Goal: Transaction & Acquisition: Book appointment/travel/reservation

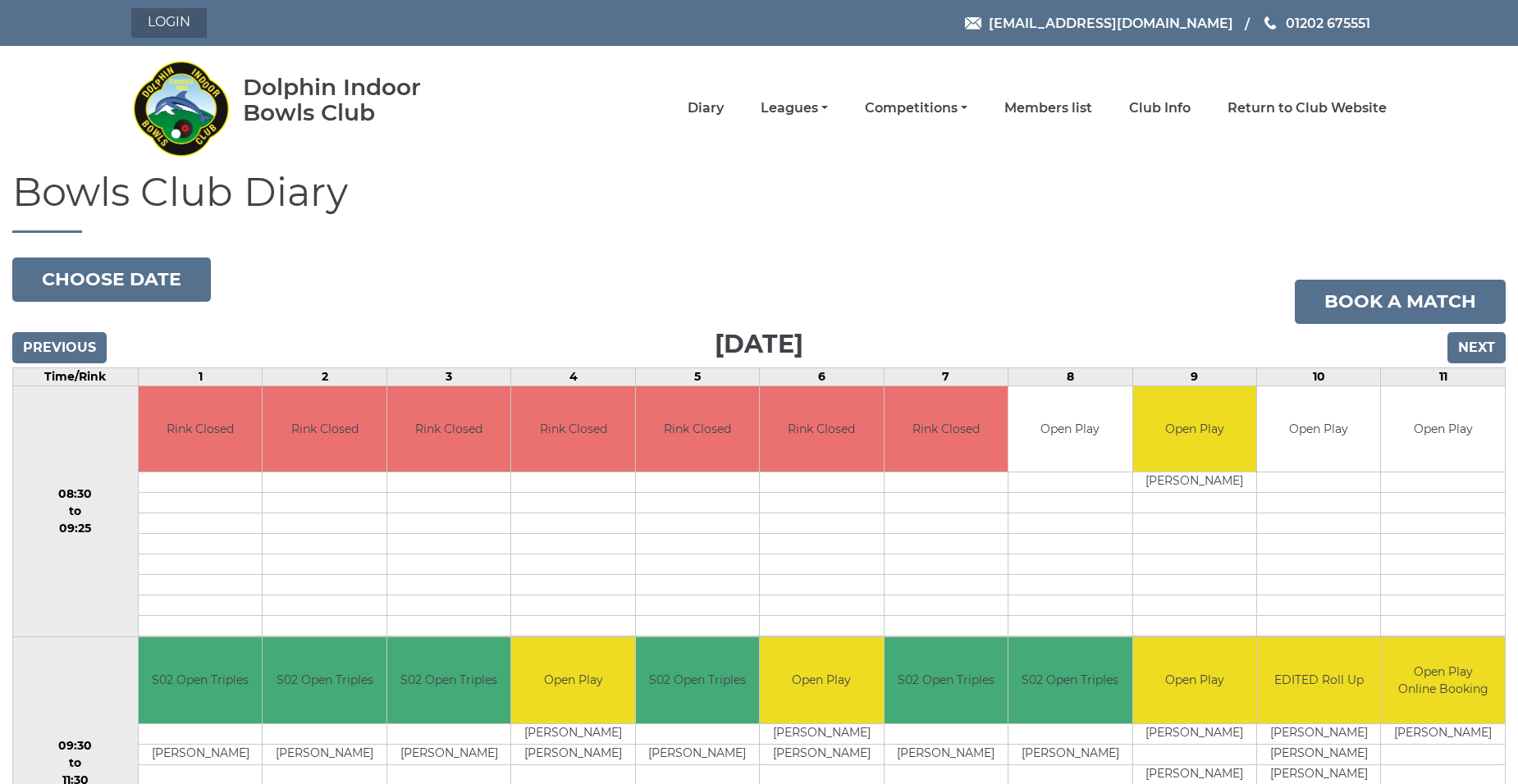
click at [171, 25] on link "Login" at bounding box center [169, 23] width 75 height 30
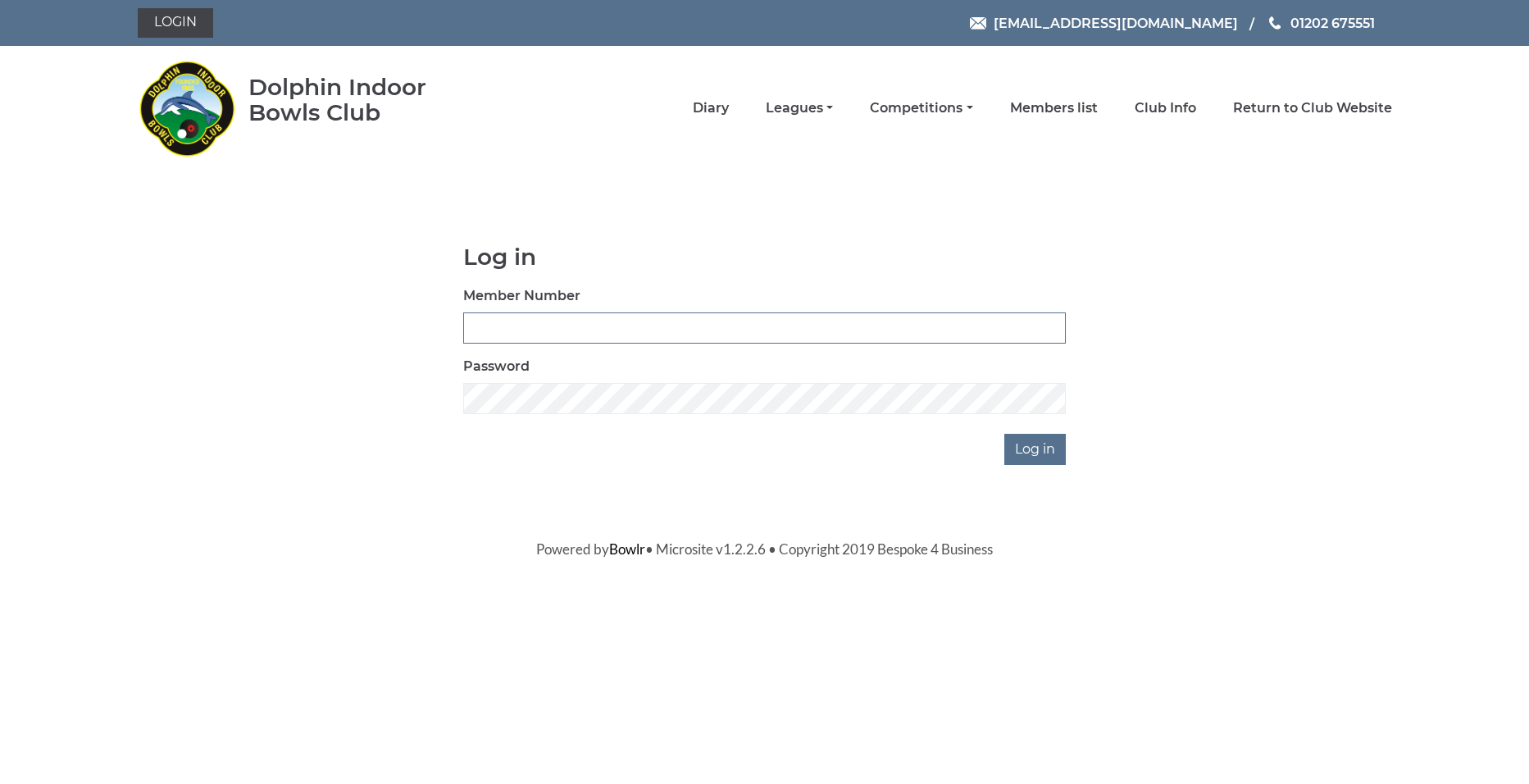
click at [631, 315] on input "Member Number" at bounding box center [764, 328] width 603 height 31
type input "2211"
click at [1004, 434] on input "Log in" at bounding box center [1035, 449] width 62 height 31
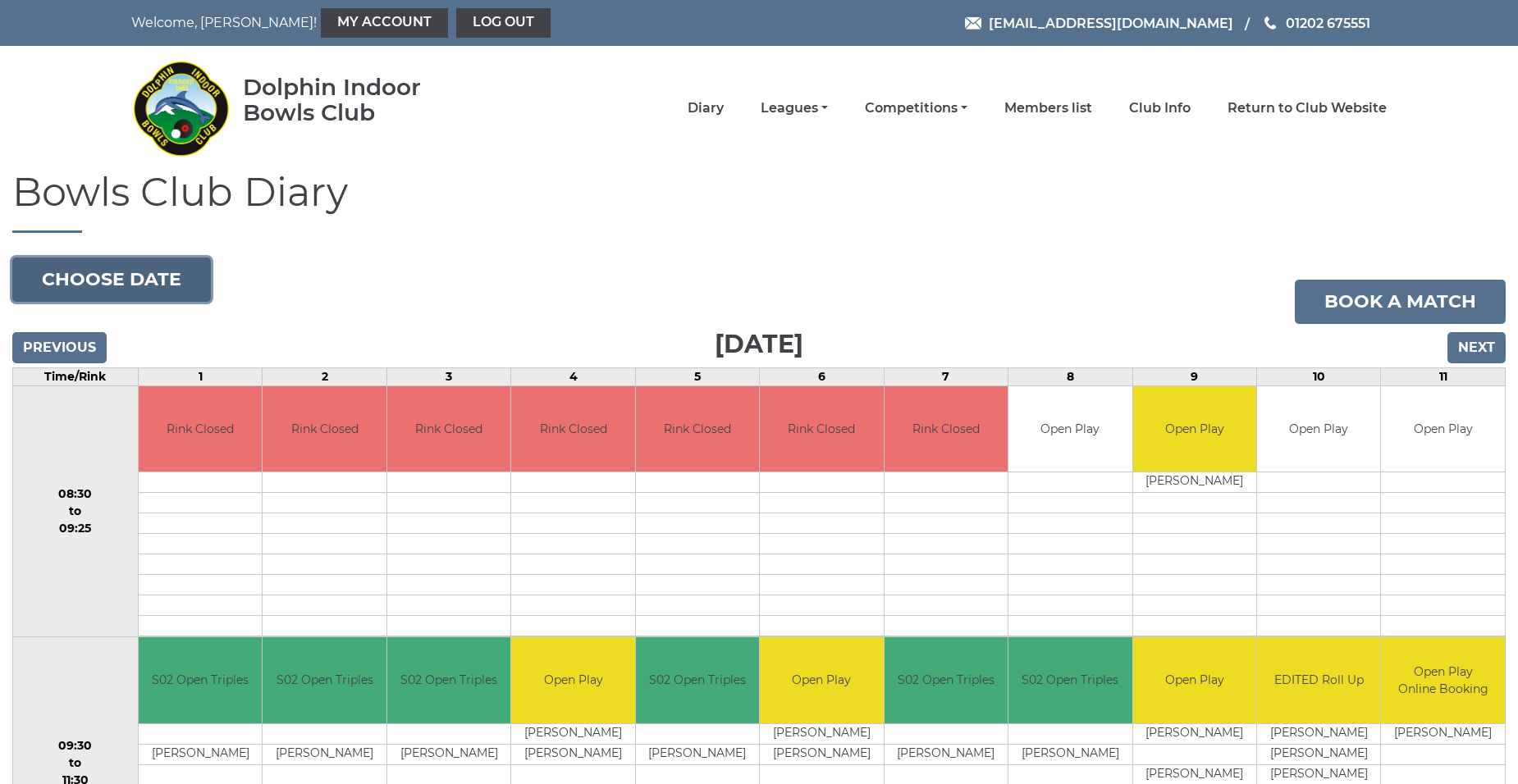
click at [141, 271] on button "Choose date" at bounding box center [112, 280] width 198 height 44
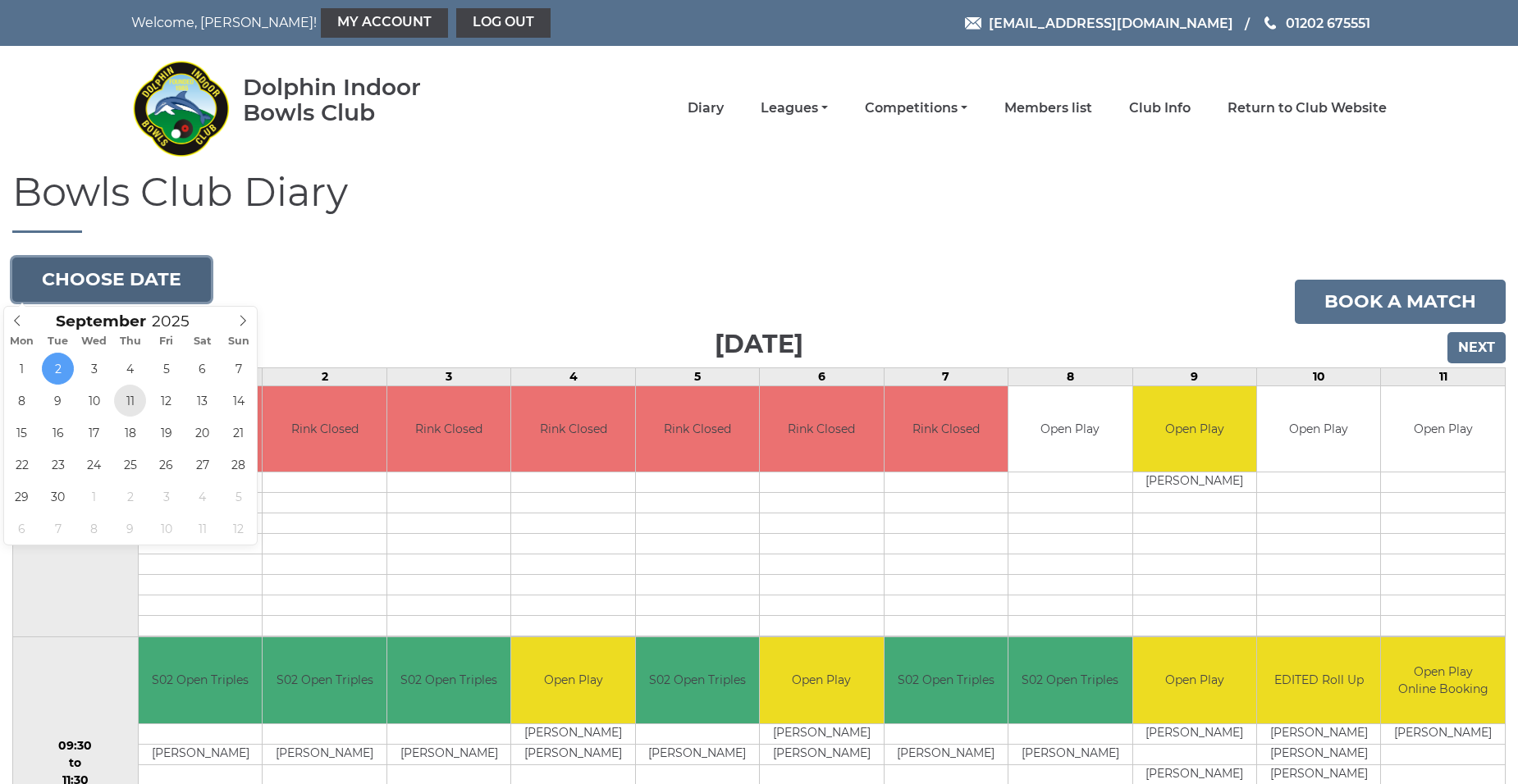
type input "2025-09-11"
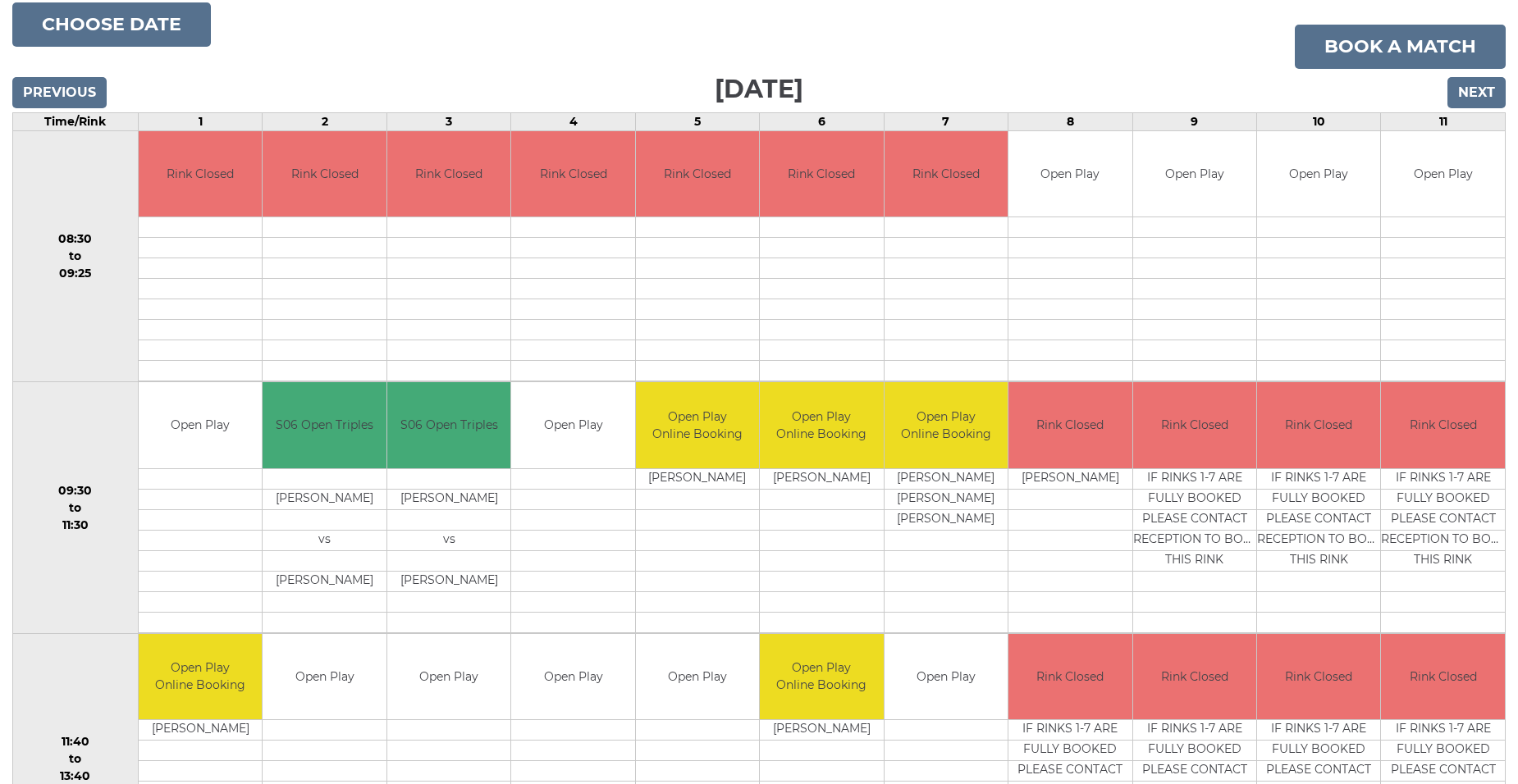
scroll to position [246, 0]
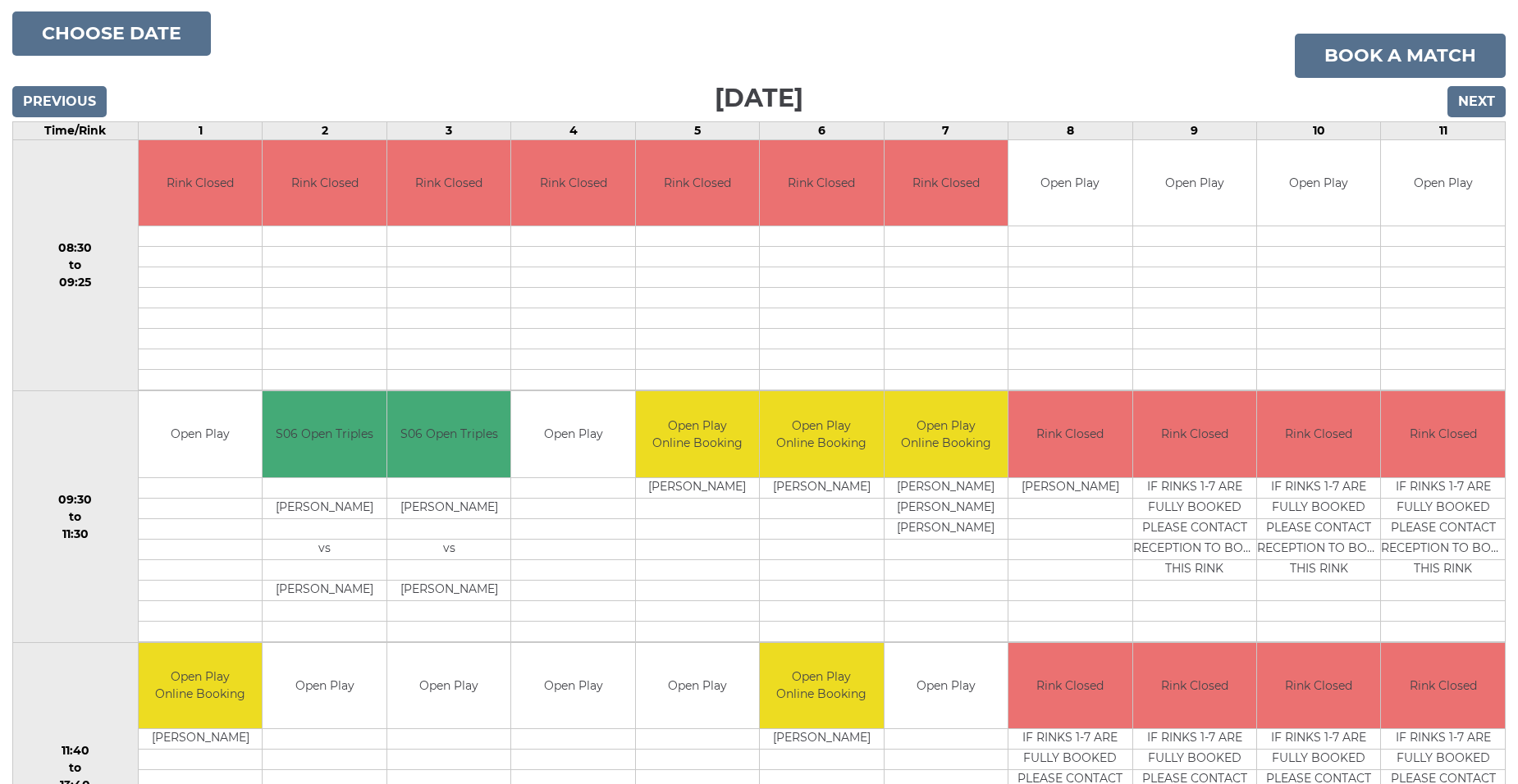
click at [581, 470] on td "Open Play" at bounding box center [572, 435] width 123 height 86
click at [1365, 46] on link "Book a match" at bounding box center [1400, 56] width 211 height 44
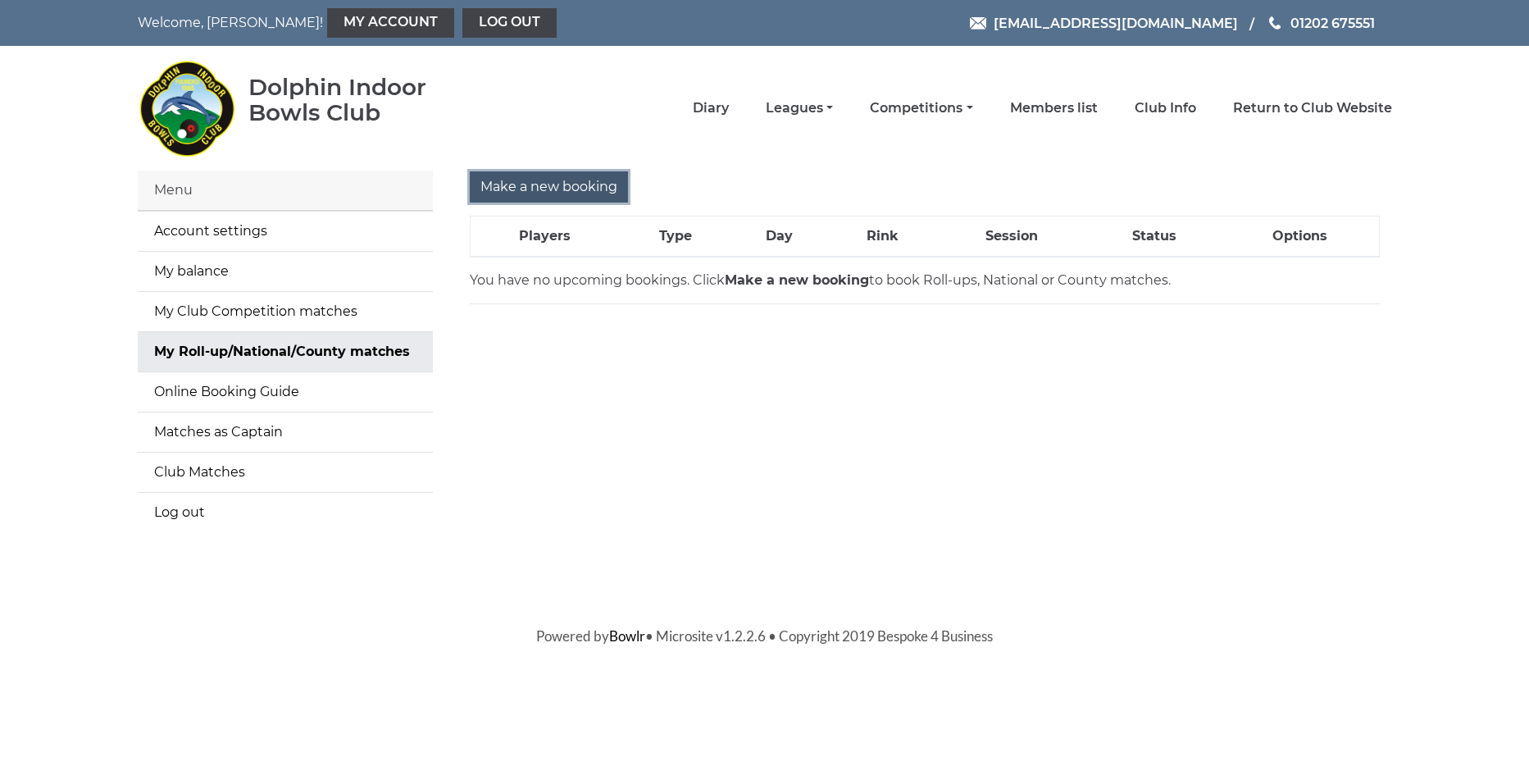
click at [568, 184] on input "Make a new booking" at bounding box center [548, 186] width 158 height 31
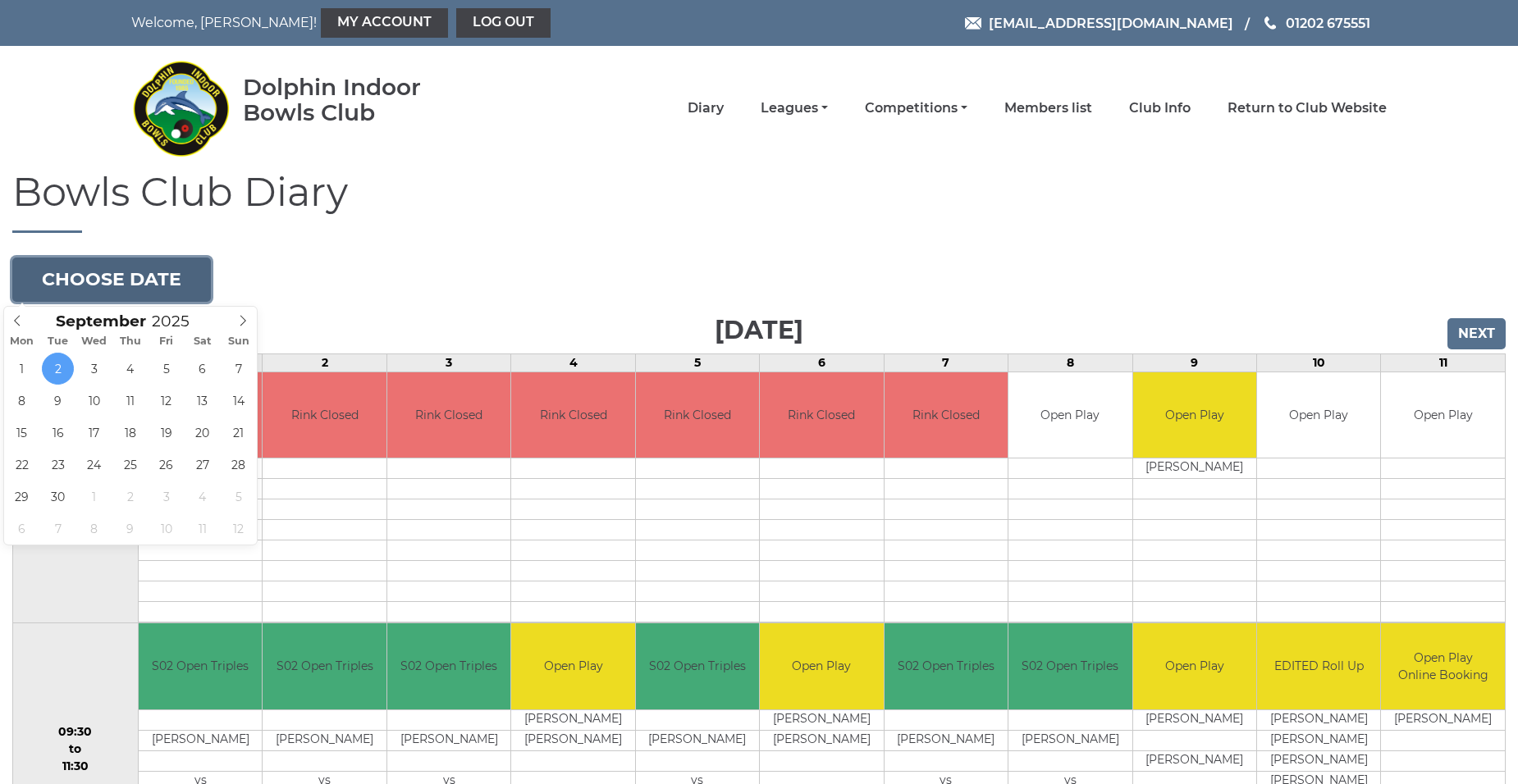
click at [161, 284] on button "Choose date" at bounding box center [112, 280] width 198 height 44
type input "2025-09-11"
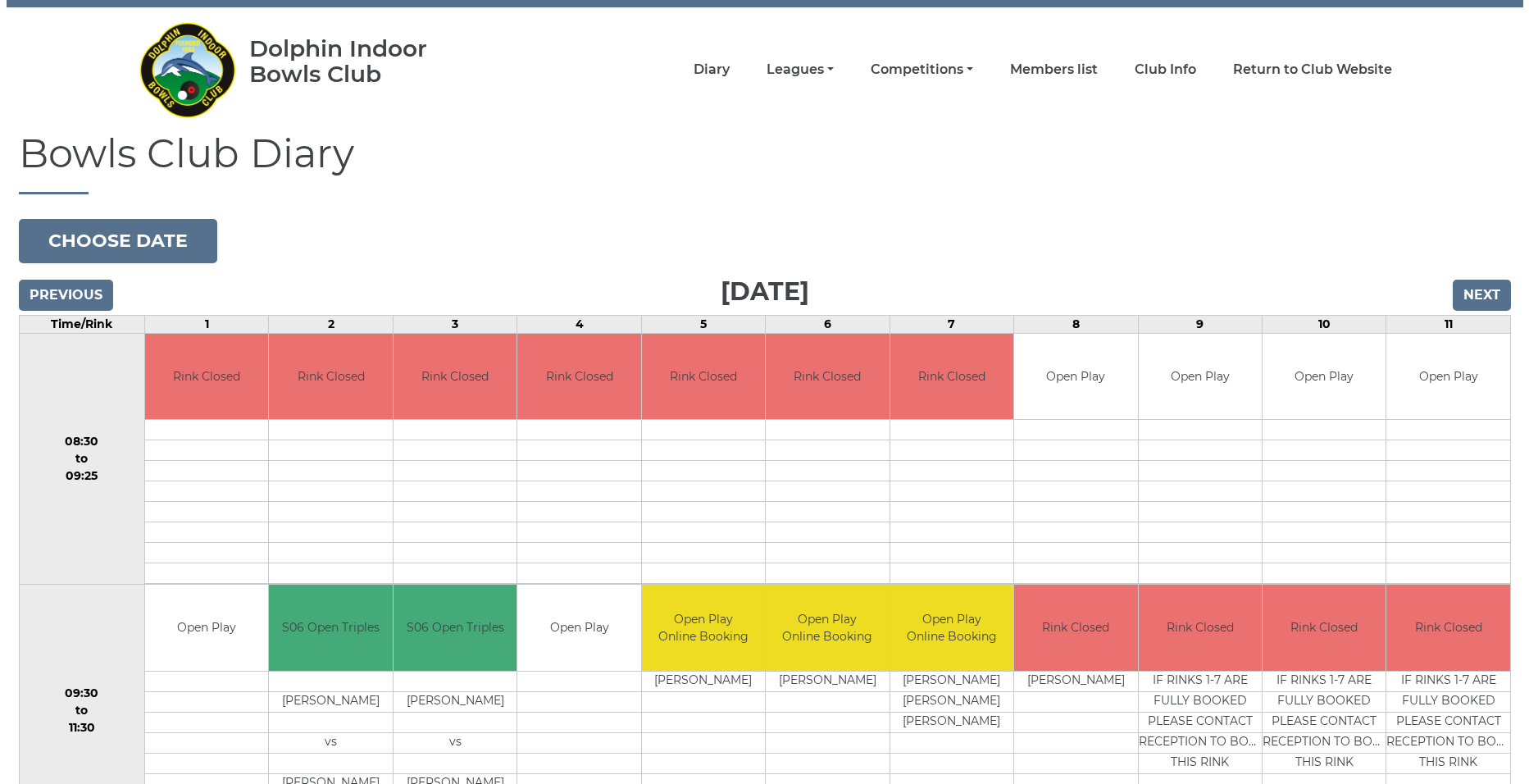
scroll to position [246, 0]
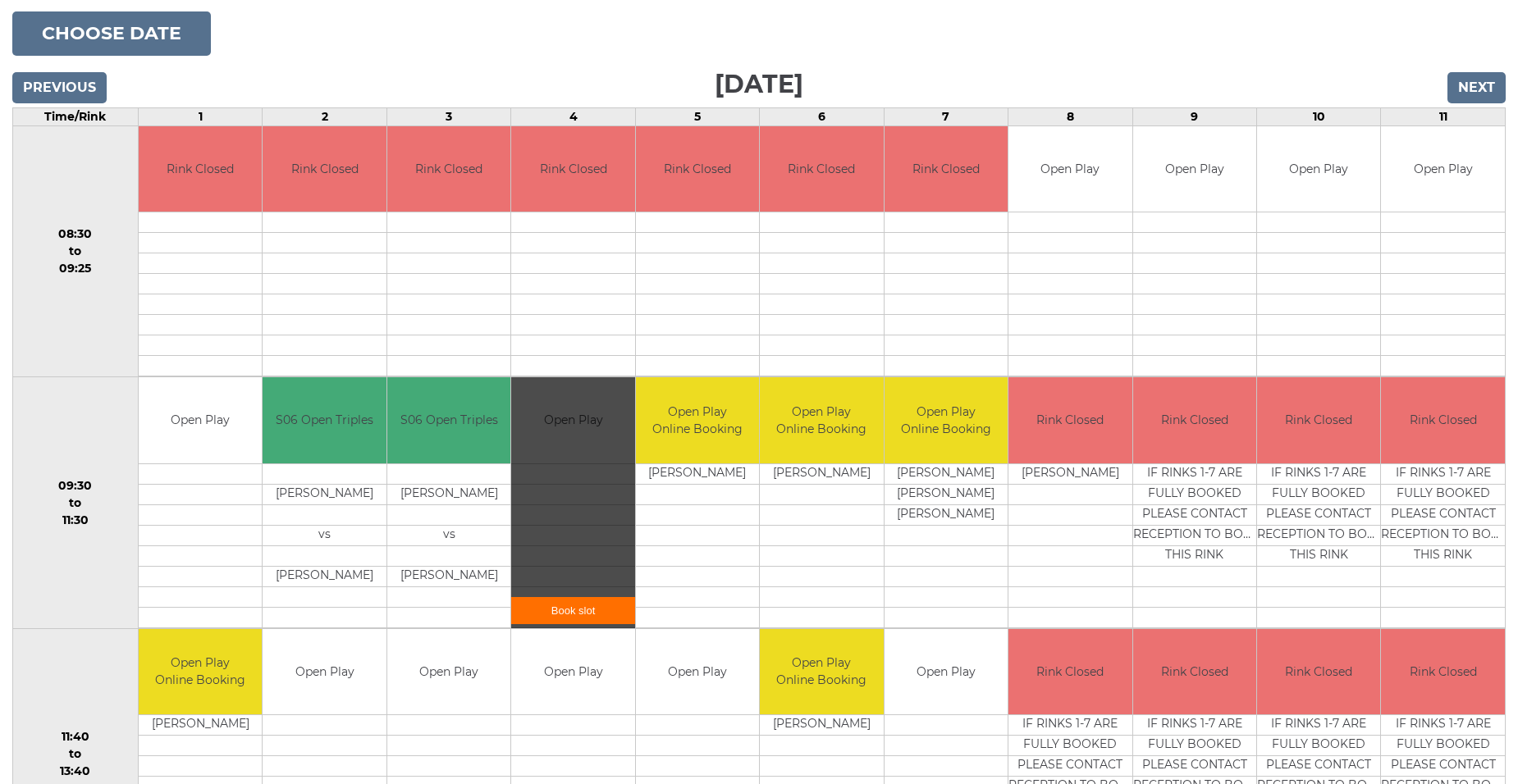
click at [584, 447] on div "Book slot" at bounding box center [572, 503] width 123 height 251
click at [583, 613] on link "Book slot" at bounding box center [572, 610] width 123 height 27
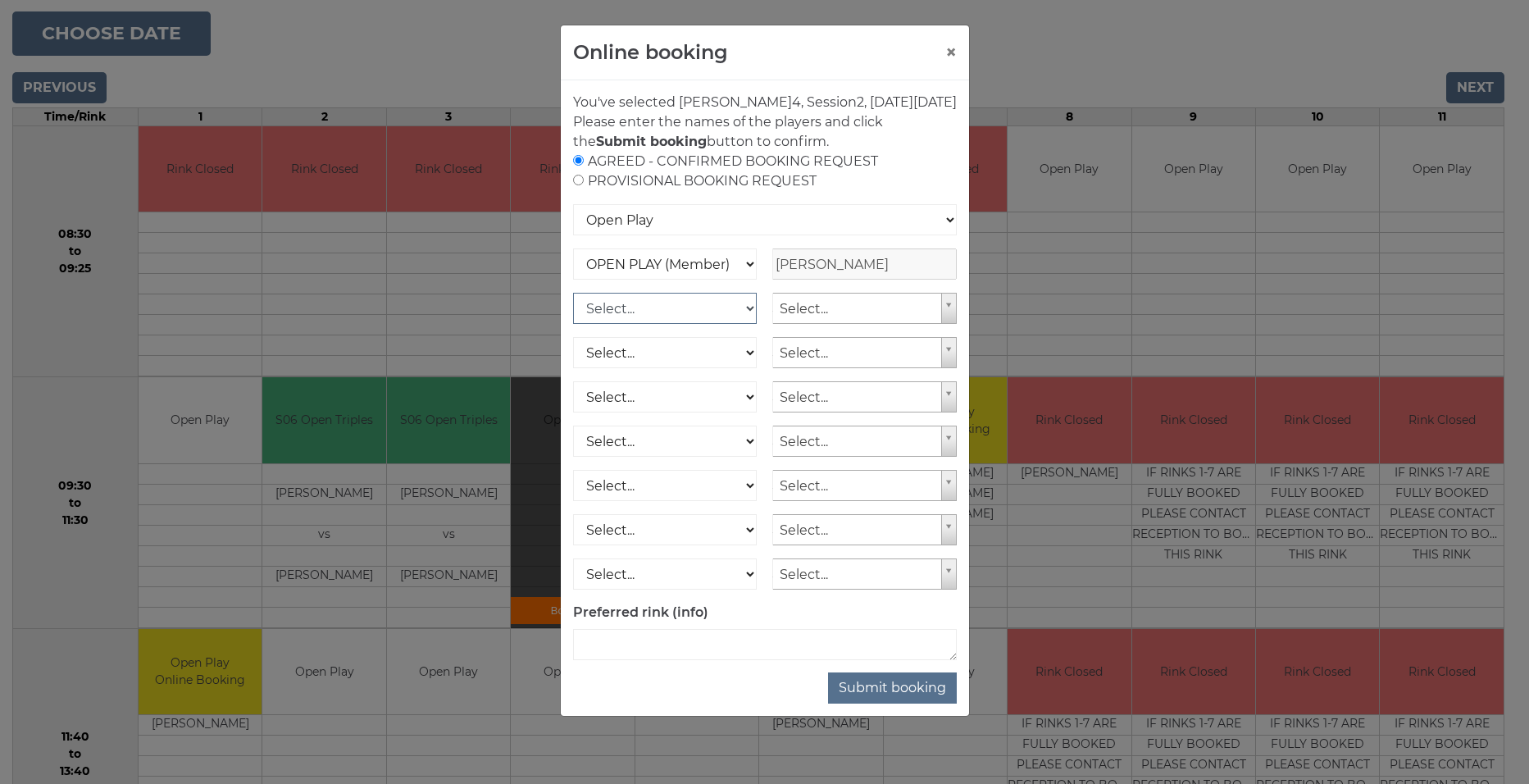
click at [746, 324] on select "Select... OPEN PLAY (Member) OPEN PLAY (Visitor) SPOONS (Member) SPOONS (Visito…" at bounding box center [665, 308] width 185 height 31
select select "1_12"
click at [573, 313] on select "Select... OPEN PLAY (Member) OPEN PLAY (Visitor) SPOONS (Member) SPOONS (Visito…" at bounding box center [665, 308] width 185 height 31
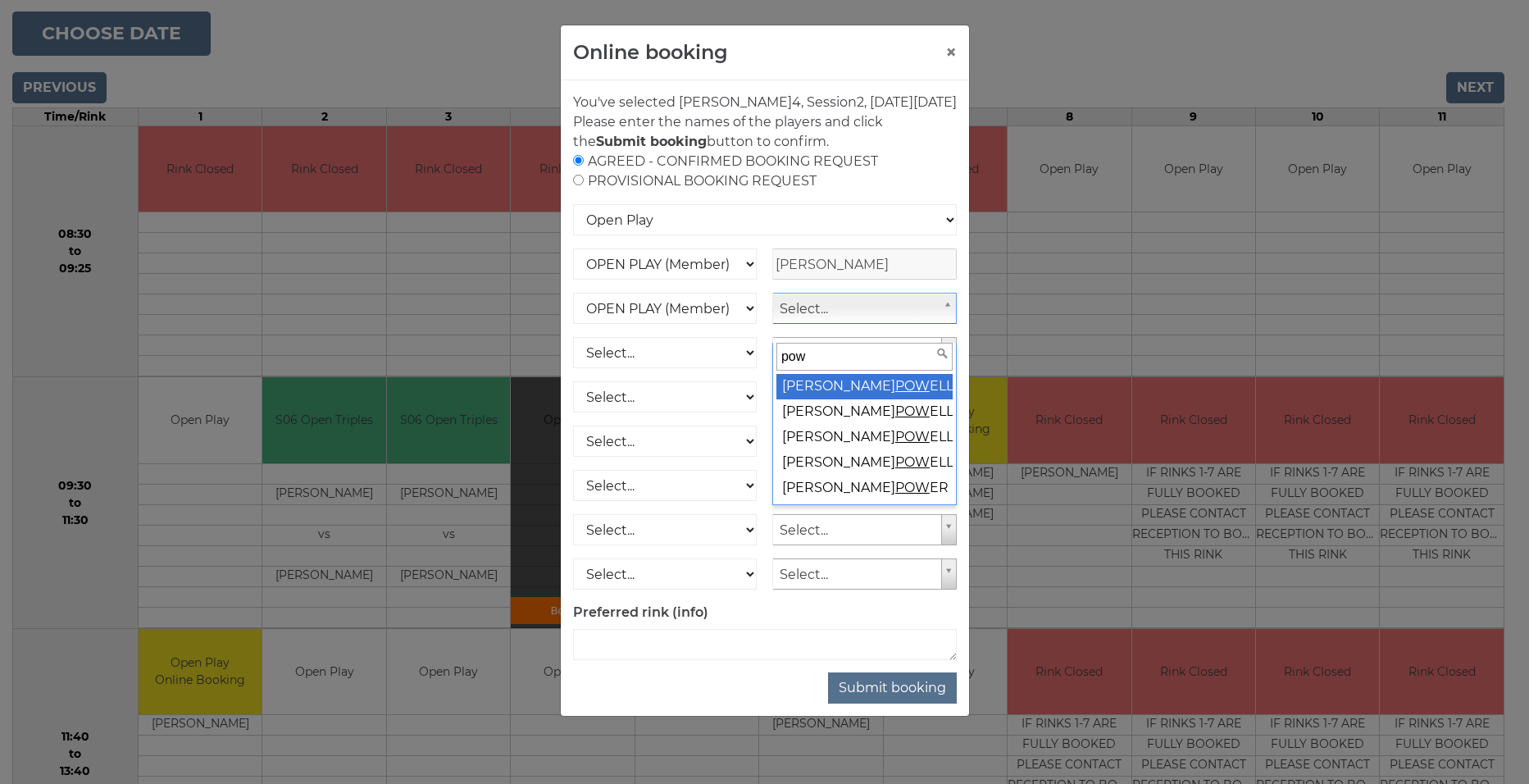
type input "pow"
select select "165"
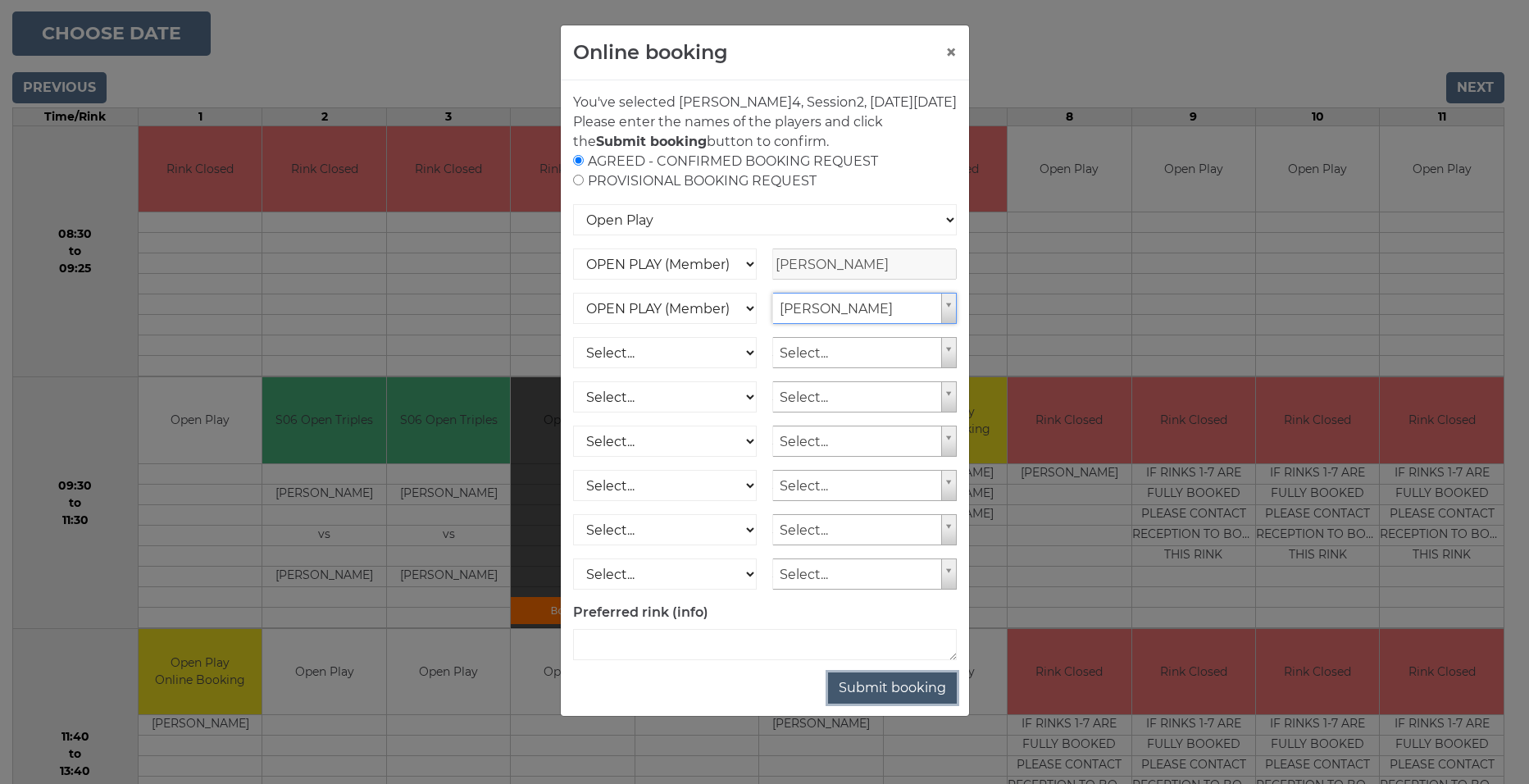
click at [891, 699] on button "Submit booking" at bounding box center [892, 687] width 129 height 31
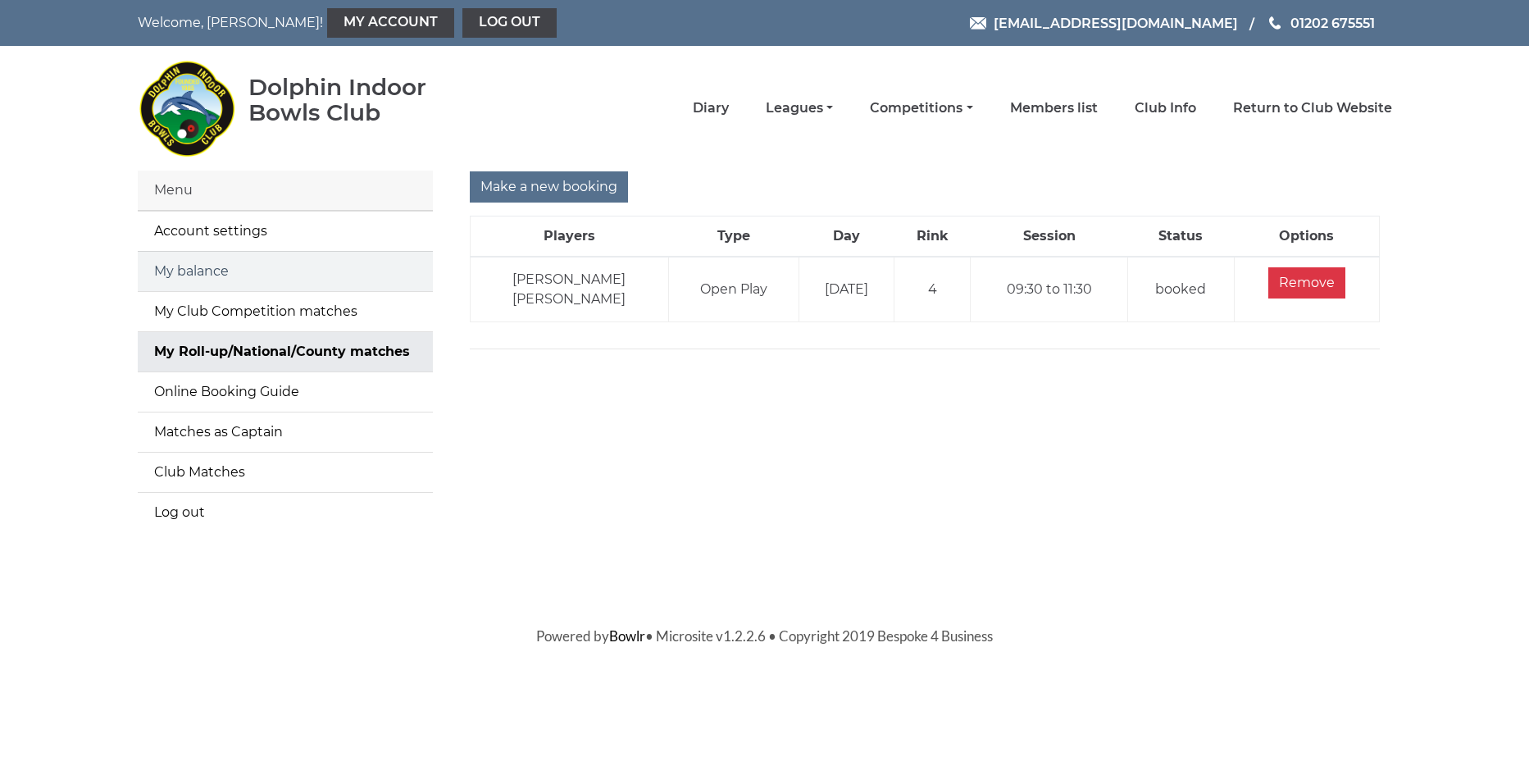
click at [199, 272] on link "My balance" at bounding box center [286, 271] width 295 height 39
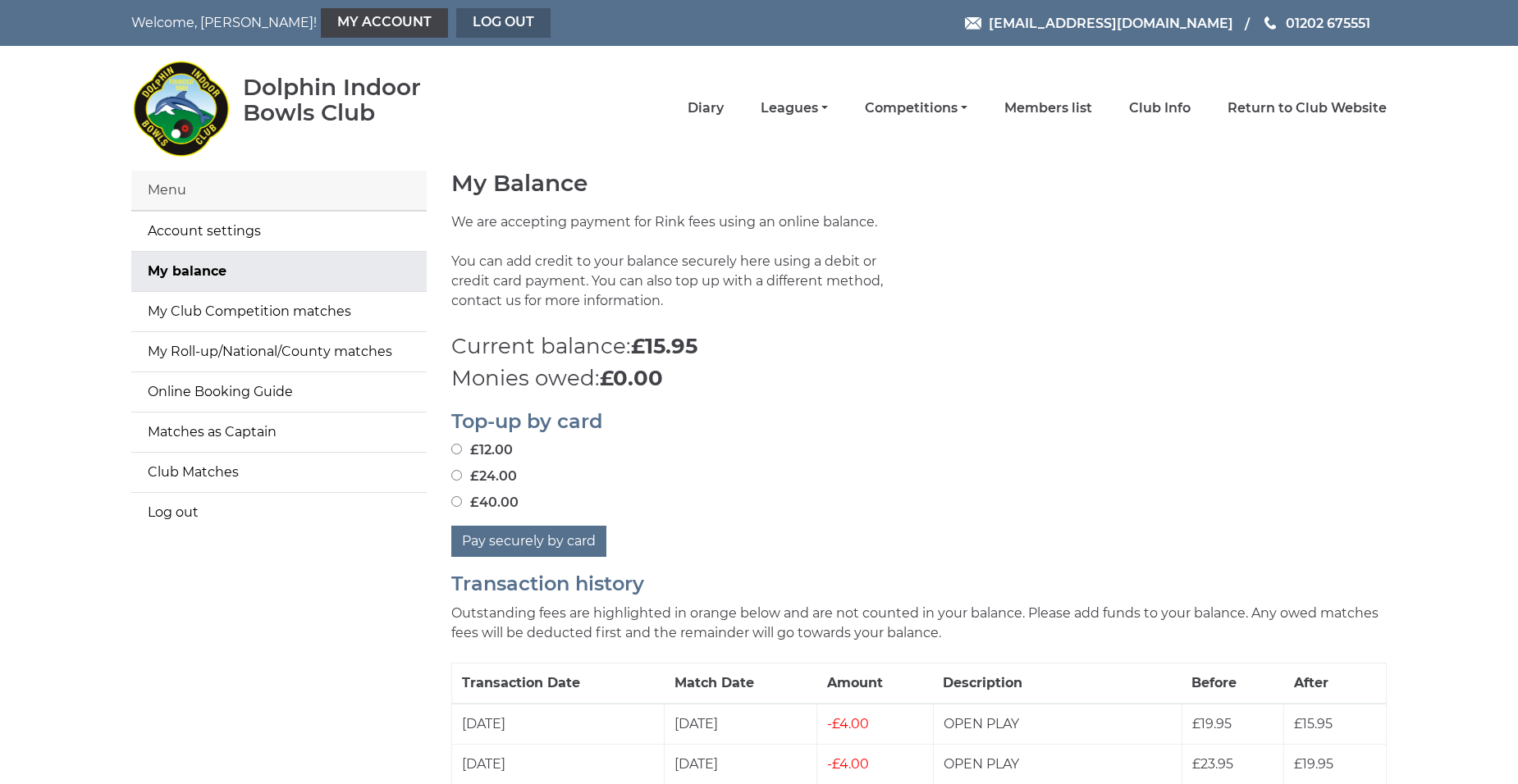
click at [456, 20] on link "Log out" at bounding box center [503, 23] width 94 height 30
